Goal: Task Accomplishment & Management: Manage account settings

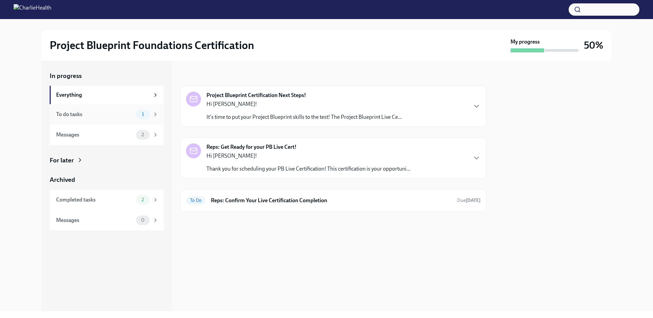
click at [89, 120] on div "To do tasks 1" at bounding box center [107, 114] width 114 height 20
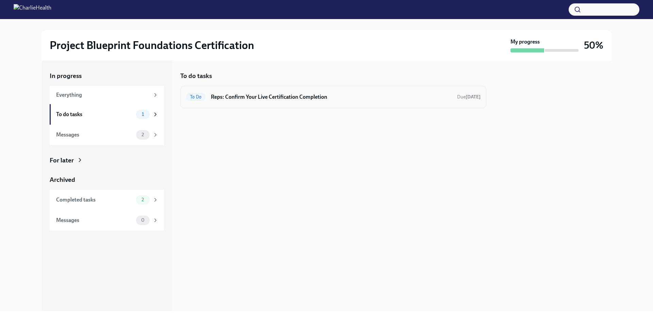
click at [258, 103] on div "To Do Reps: Confirm Your Live Certification Completion Due [DATE]" at bounding box center [333, 97] width 306 height 22
click at [108, 137] on div "Messages" at bounding box center [94, 134] width 77 height 7
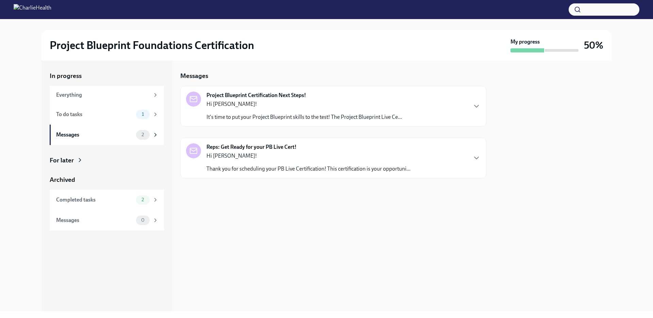
click at [271, 153] on p "Hi [PERSON_NAME]!" at bounding box center [308, 155] width 204 height 7
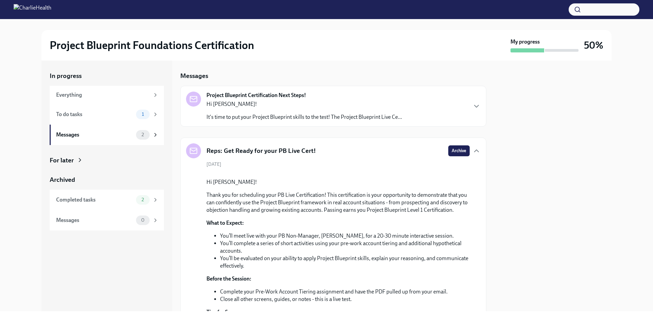
click at [251, 121] on div "Project Blueprint Certification Next Steps! Hi [PERSON_NAME]! It's time to put …" at bounding box center [333, 106] width 306 height 41
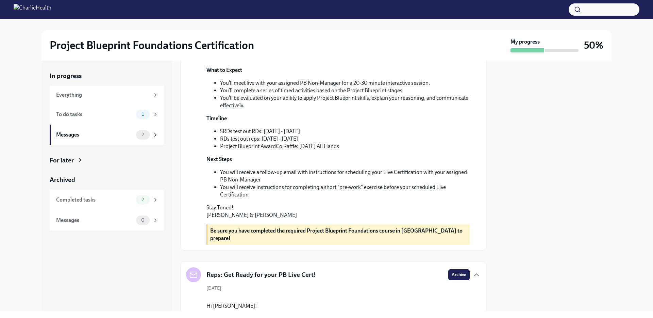
scroll to position [115, 0]
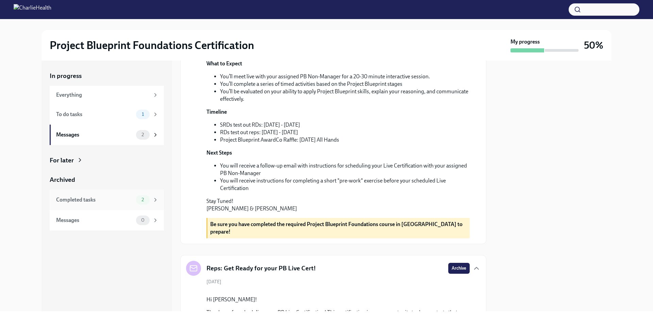
click at [130, 196] on div "Completed tasks" at bounding box center [94, 199] width 77 height 7
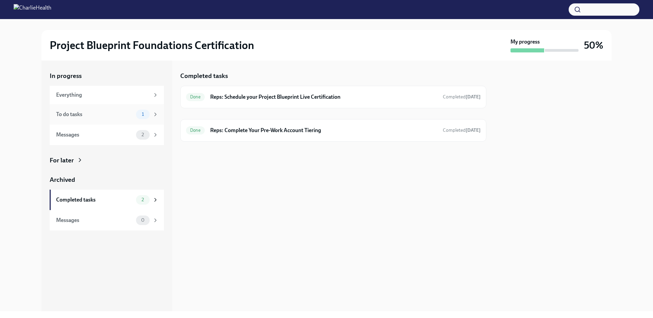
click at [102, 111] on div "To do tasks" at bounding box center [94, 114] width 77 height 7
click at [102, 93] on div "Everything" at bounding box center [103, 94] width 94 height 7
